Goal: Task Accomplishment & Management: Use online tool/utility

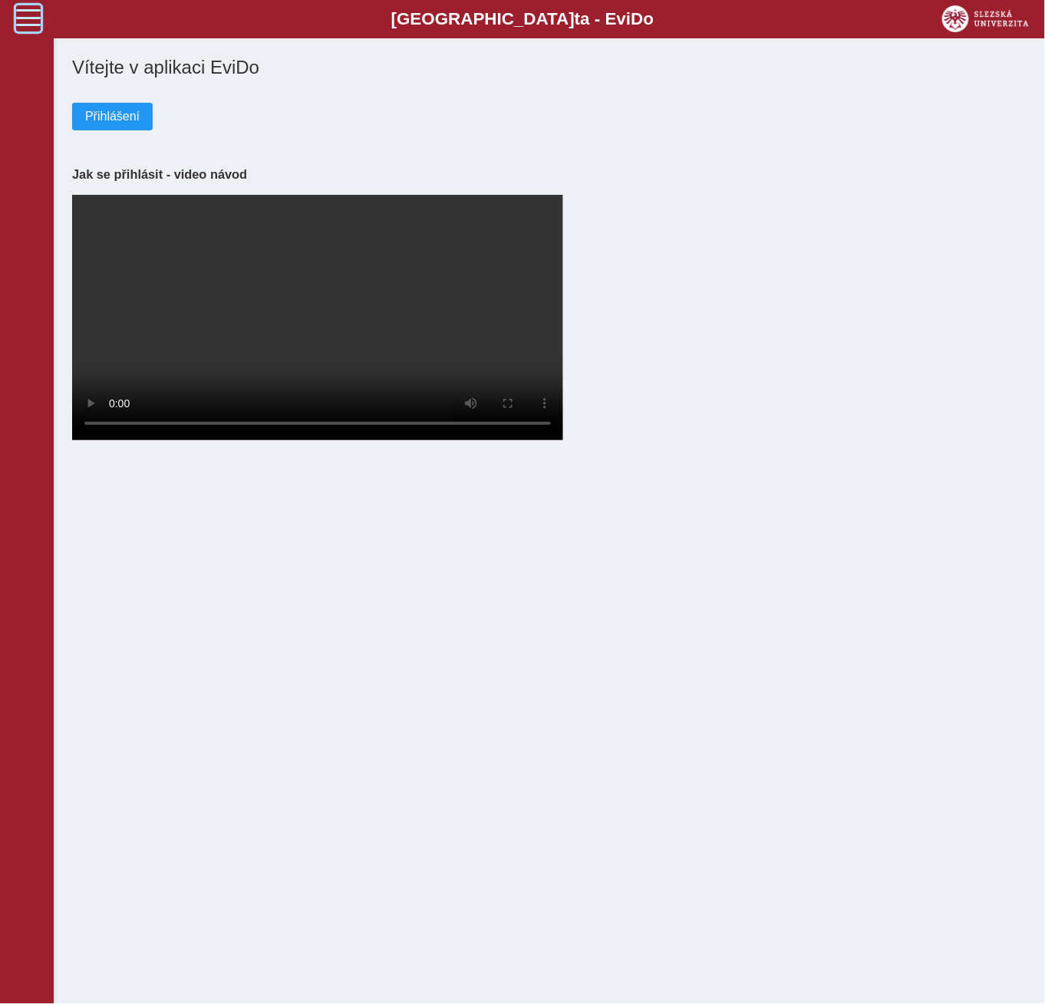
click at [25, 21] on span at bounding box center [28, 17] width 25 height 25
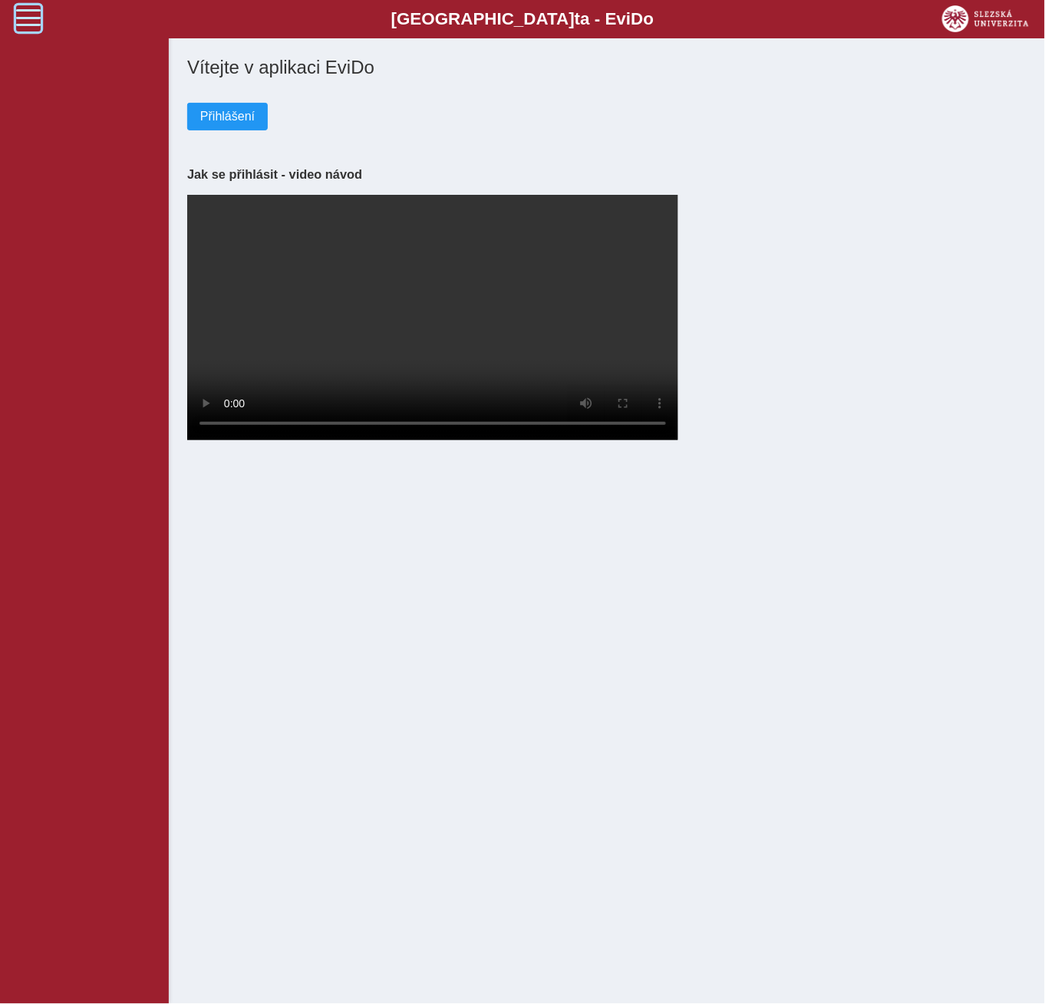
click at [25, 21] on span at bounding box center [28, 17] width 25 height 25
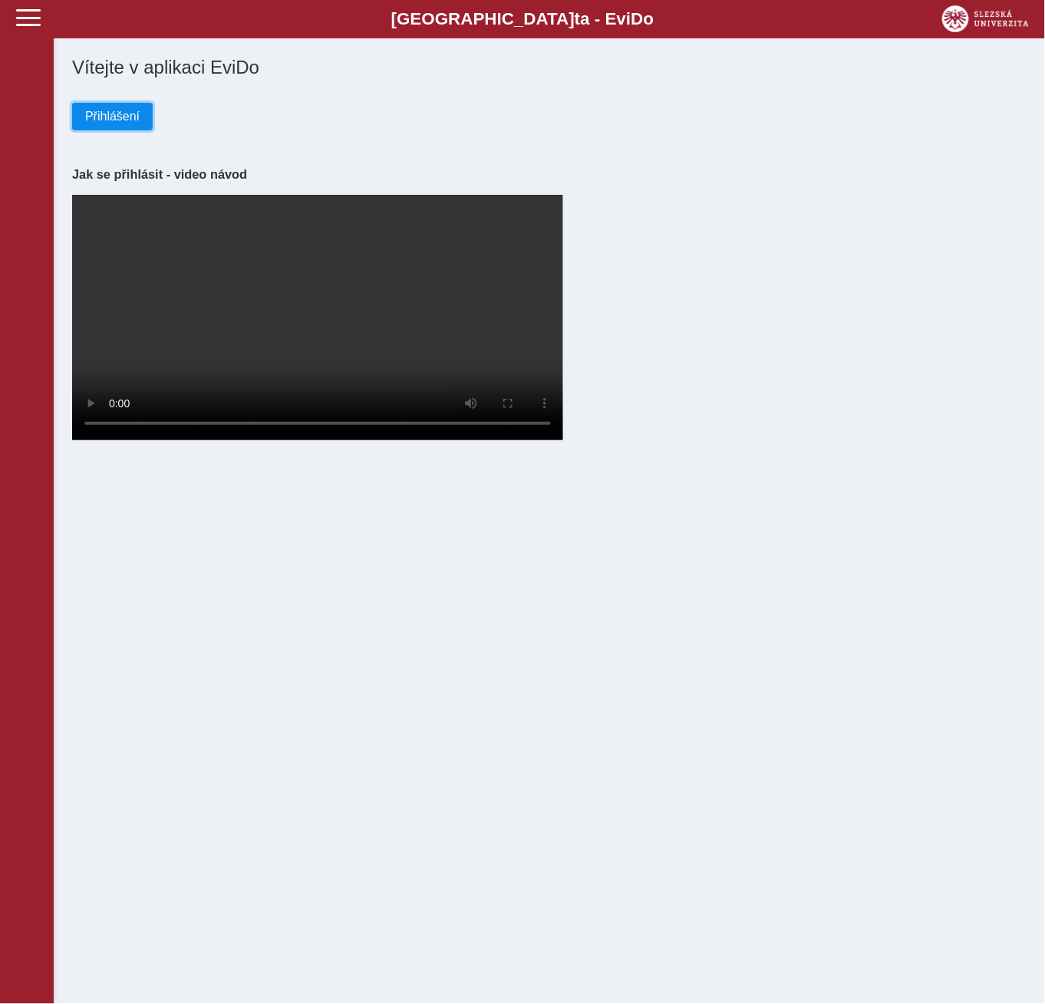
click at [108, 117] on span "Přihlášení" at bounding box center [112, 117] width 54 height 14
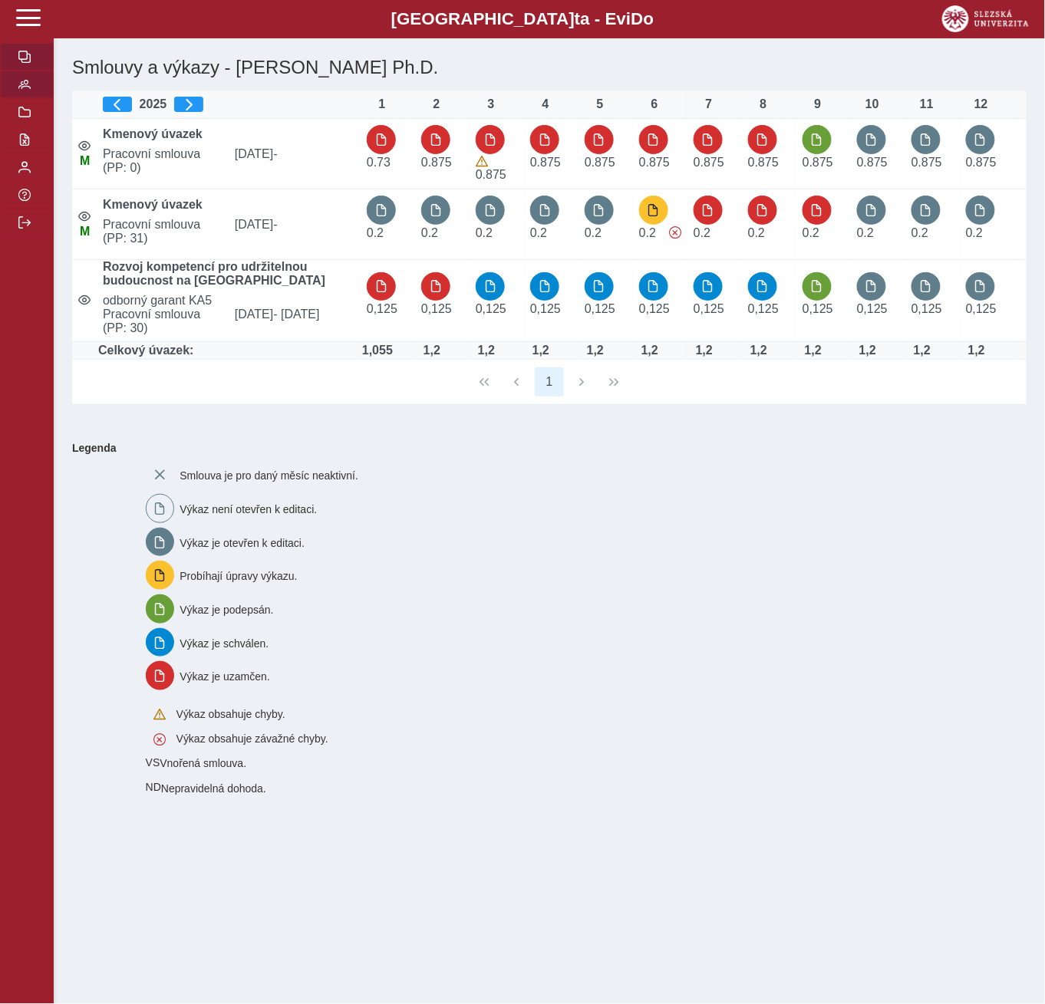
click at [25, 89] on span "button" at bounding box center [24, 84] width 12 height 12
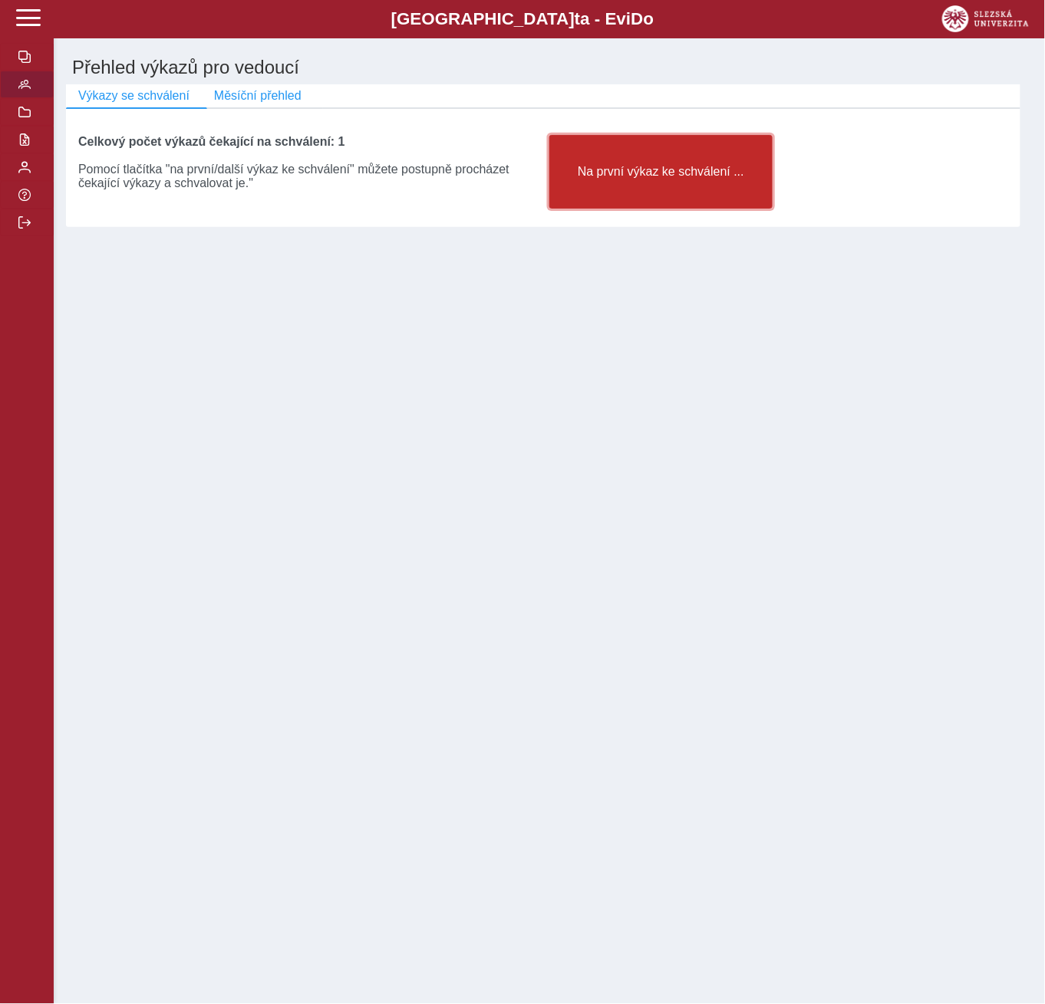
click at [645, 169] on span "Na první výkaz ke schválení ..." at bounding box center [660, 172] width 197 height 14
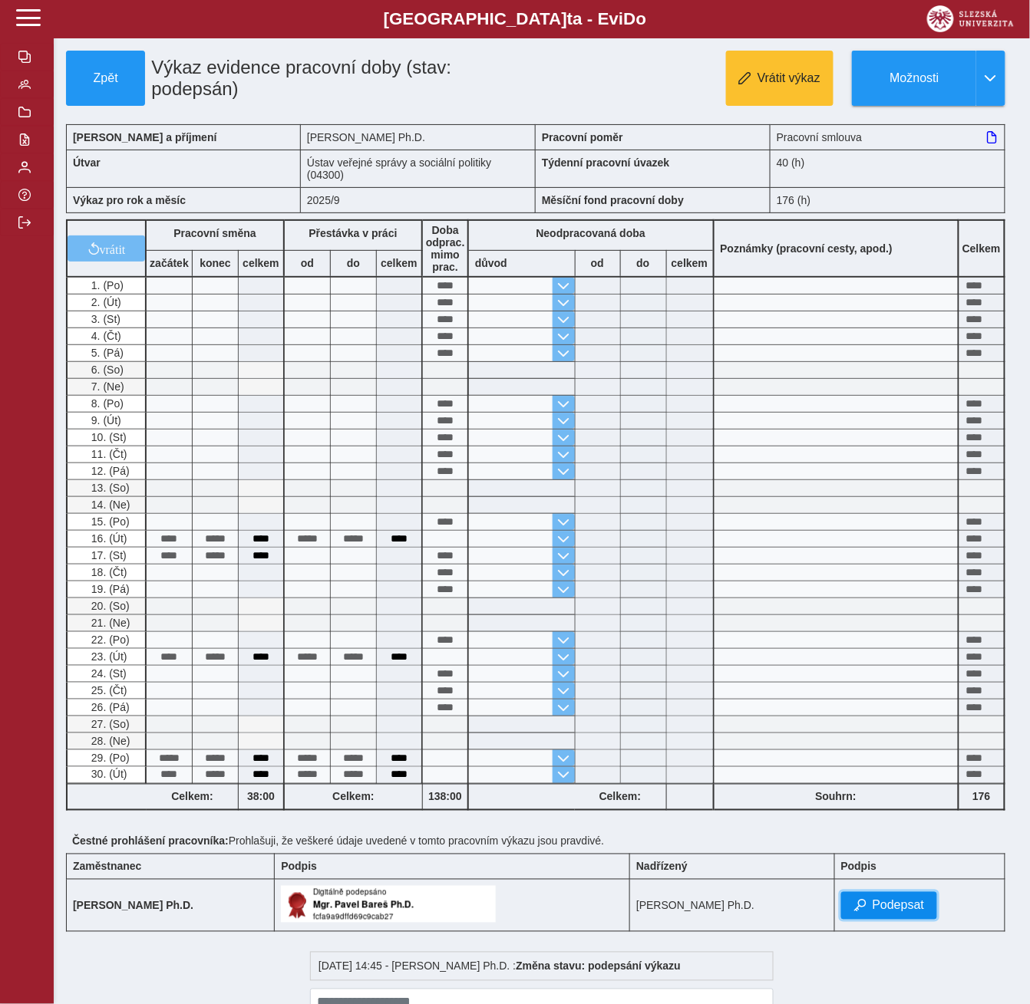
click at [911, 913] on span "Podepsat" at bounding box center [898, 906] width 52 height 14
